Goal: Information Seeking & Learning: Learn about a topic

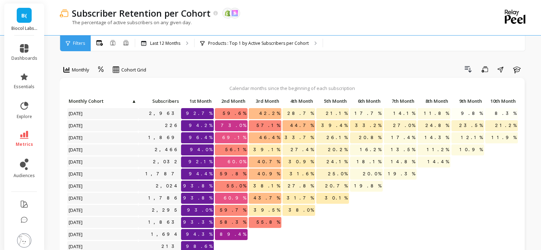
click at [15, 135] on link "metrics" at bounding box center [24, 139] width 26 height 16
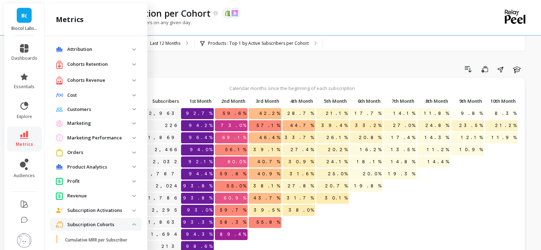
click at [22, 138] on icon at bounding box center [24, 135] width 9 height 8
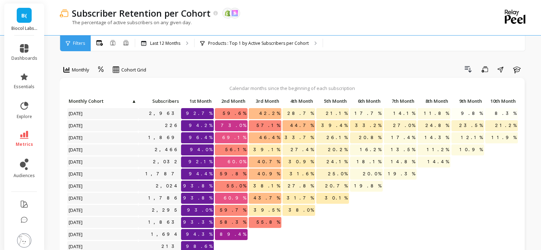
click at [22, 138] on icon at bounding box center [24, 135] width 9 height 8
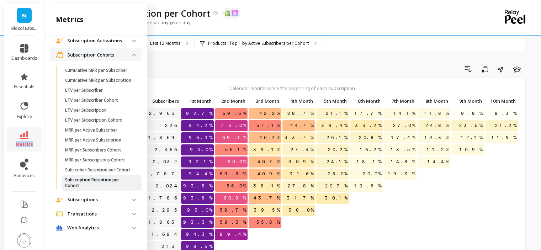
scroll to position [186, 0]
click at [96, 167] on p "Subscriber Retention per Cohort" at bounding box center [97, 170] width 65 height 6
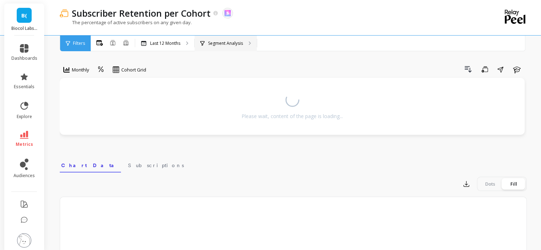
click at [243, 43] on div "Segment Analysis" at bounding box center [226, 44] width 62 height 16
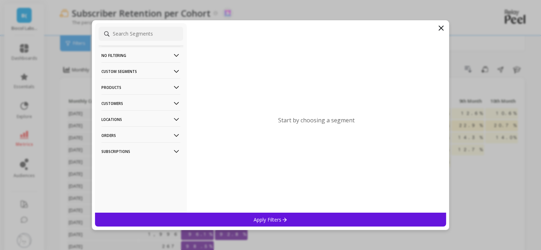
click at [125, 100] on p "Customers" at bounding box center [140, 103] width 79 height 18
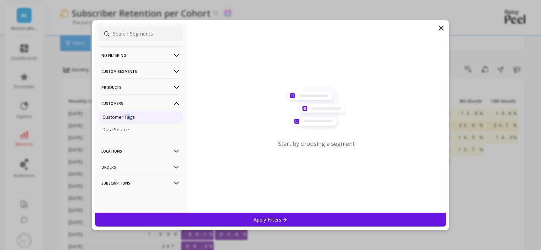
click at [127, 114] on div "Customer Tags" at bounding box center [141, 116] width 85 height 11
click at [127, 114] on p "Customer Tags" at bounding box center [118, 117] width 32 height 6
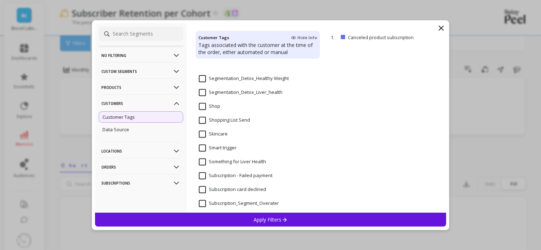
scroll to position [571, 0]
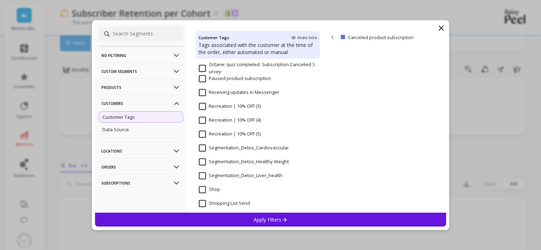
click at [242, 174] on input "Segmentation_Detox_Liver_health" at bounding box center [241, 175] width 84 height 7
click at [250, 165] on Weight "Segmentation_Detox_Healthy Weight" at bounding box center [244, 161] width 90 height 7
click at [251, 215] on div "Apply Filters" at bounding box center [271, 220] width 352 height 14
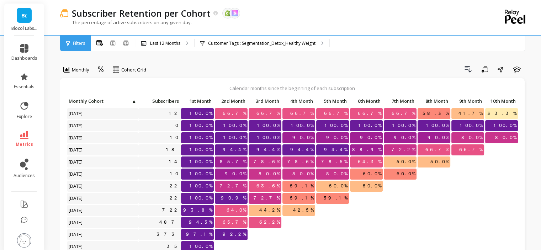
scroll to position [6, 0]
click at [232, 41] on p "Customer Tags : Segmentation_Detox_Healthy Weight" at bounding box center [261, 44] width 107 height 6
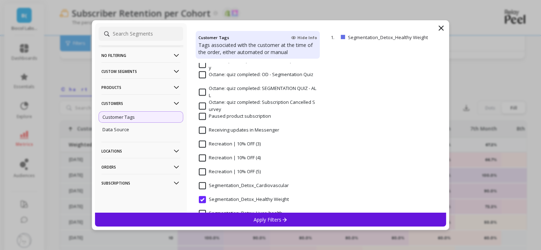
scroll to position [569, 0]
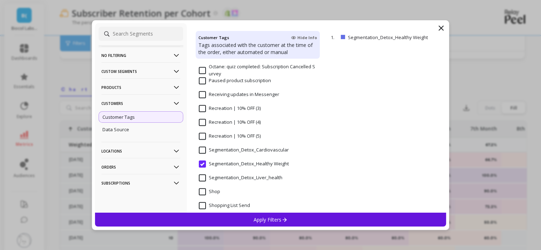
click at [244, 179] on input "Segmentation_Detox_Liver_health" at bounding box center [241, 177] width 84 height 7
click at [254, 222] on p "Apply Filters" at bounding box center [271, 219] width 34 height 7
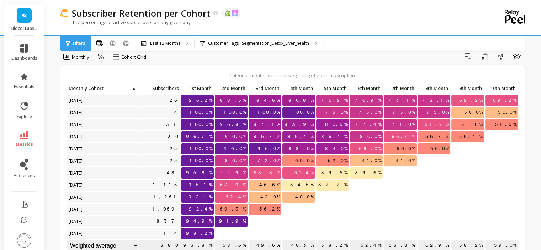
scroll to position [36, 0]
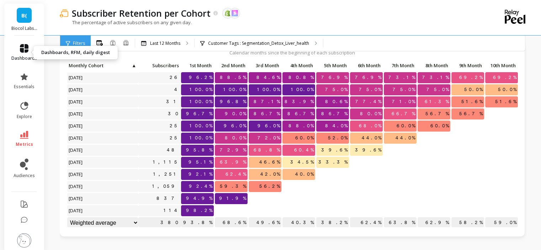
click at [27, 56] on span "dashboards" at bounding box center [24, 59] width 26 height 6
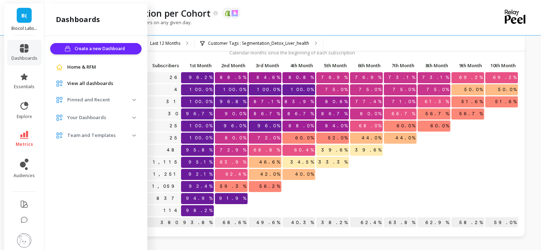
click at [239, 31] on div "The percentage of active subscribers on any given day." at bounding box center [264, 26] width 409 height 14
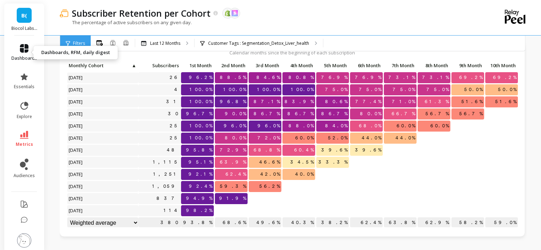
click at [22, 47] on icon at bounding box center [24, 48] width 9 height 9
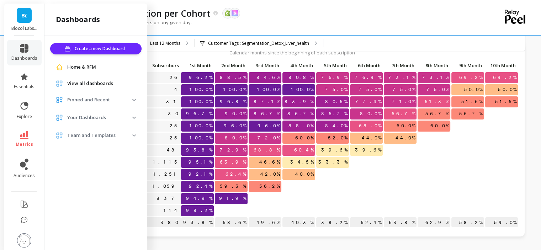
click at [362, 24] on div "The percentage of active subscribers on any given day." at bounding box center [264, 26] width 409 height 14
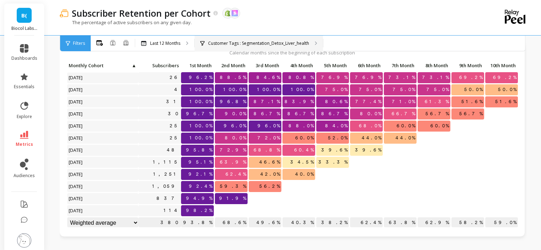
click at [307, 41] on p "Customer Tags : Segmentation_Detox_Liver_health" at bounding box center [258, 44] width 101 height 6
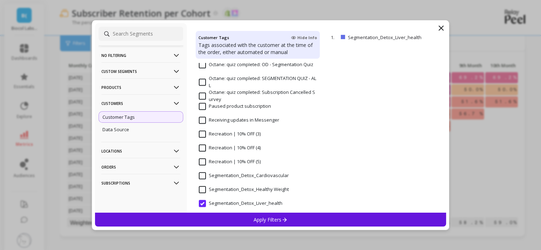
scroll to position [641, 0]
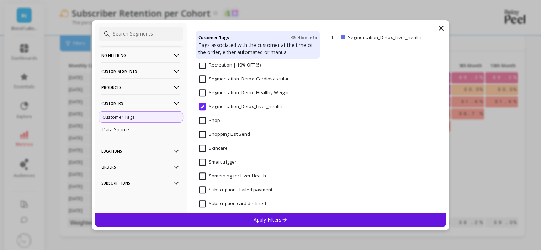
click at [255, 90] on Weight "Segmentation_Detox_Healthy Weight" at bounding box center [244, 92] width 90 height 7
click at [250, 219] on div "Apply Filters" at bounding box center [271, 220] width 352 height 14
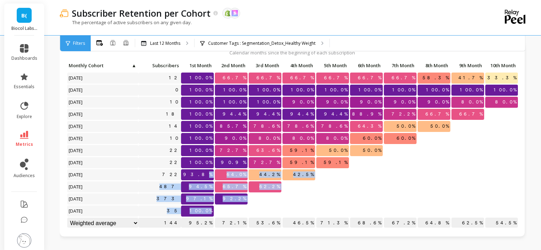
drag, startPoint x: 214, startPoint y: 213, endPoint x: 208, endPoint y: 179, distance: 34.7
click at [208, 179] on div "Click to create an audience 12 100.0% 66.7% 66.7% 66.7% 66.7% 66.7% 66.7% 58.3%…" at bounding box center [319, 144] width 504 height 169
click at [221, 210] on p at bounding box center [231, 208] width 33 height 5
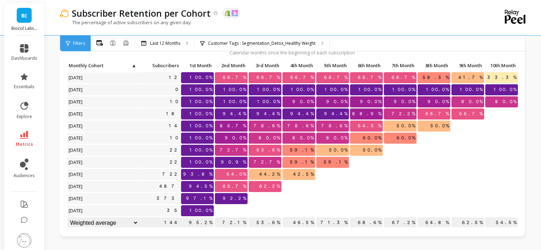
scroll to position [6, 0]
drag, startPoint x: 212, startPoint y: 217, endPoint x: 194, endPoint y: 218, distance: 17.8
click at [194, 218] on p "95.2%" at bounding box center [197, 222] width 33 height 11
click at [220, 217] on p "72.1%" at bounding box center [231, 222] width 33 height 11
